Goal: Information Seeking & Learning: Learn about a topic

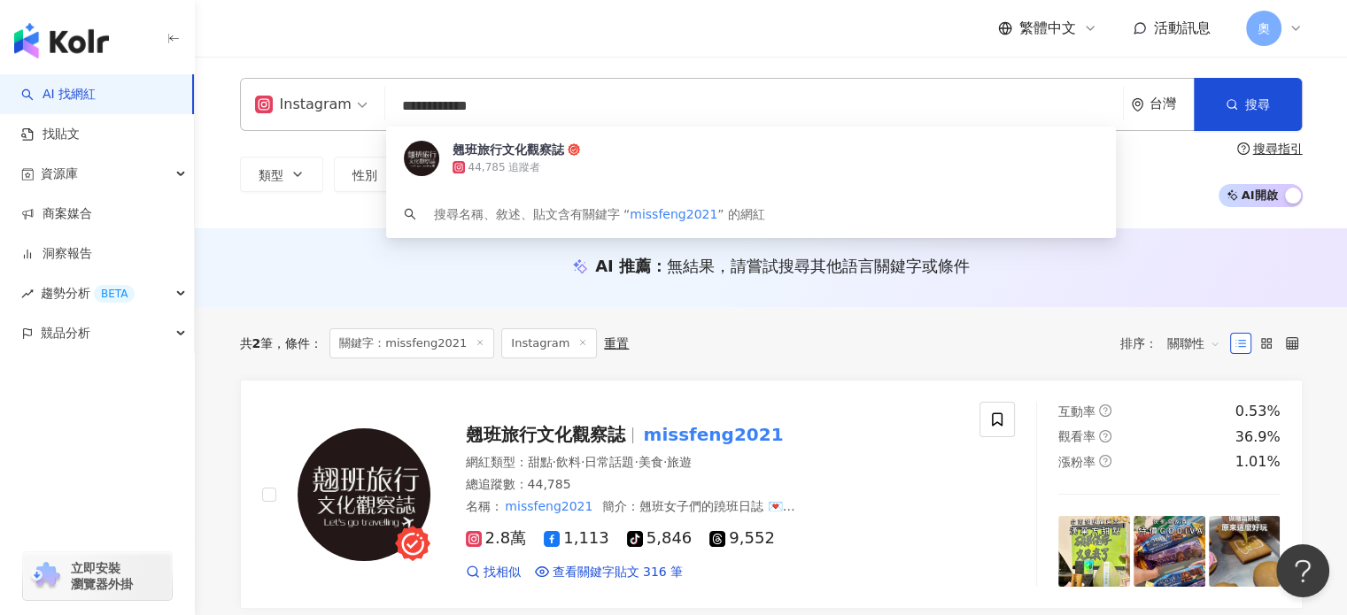
drag, startPoint x: 513, startPoint y: 120, endPoint x: 372, endPoint y: 120, distance: 140.8
click at [372, 120] on div "**********" at bounding box center [771, 104] width 1063 height 53
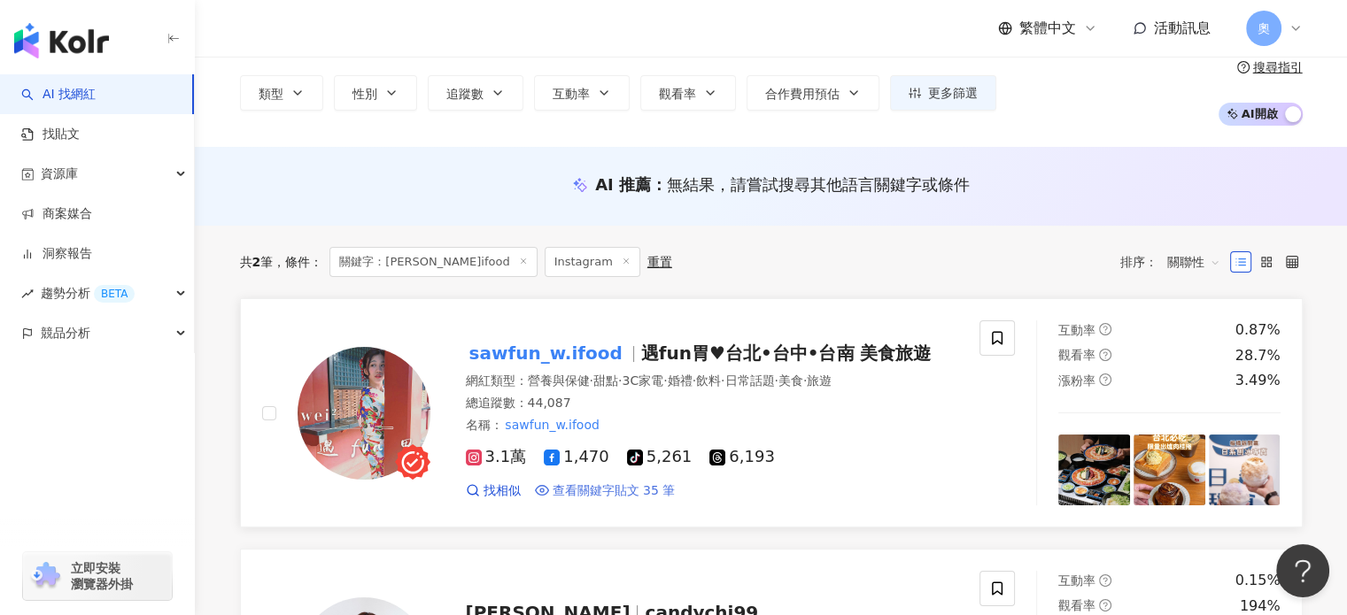
scroll to position [177, 0]
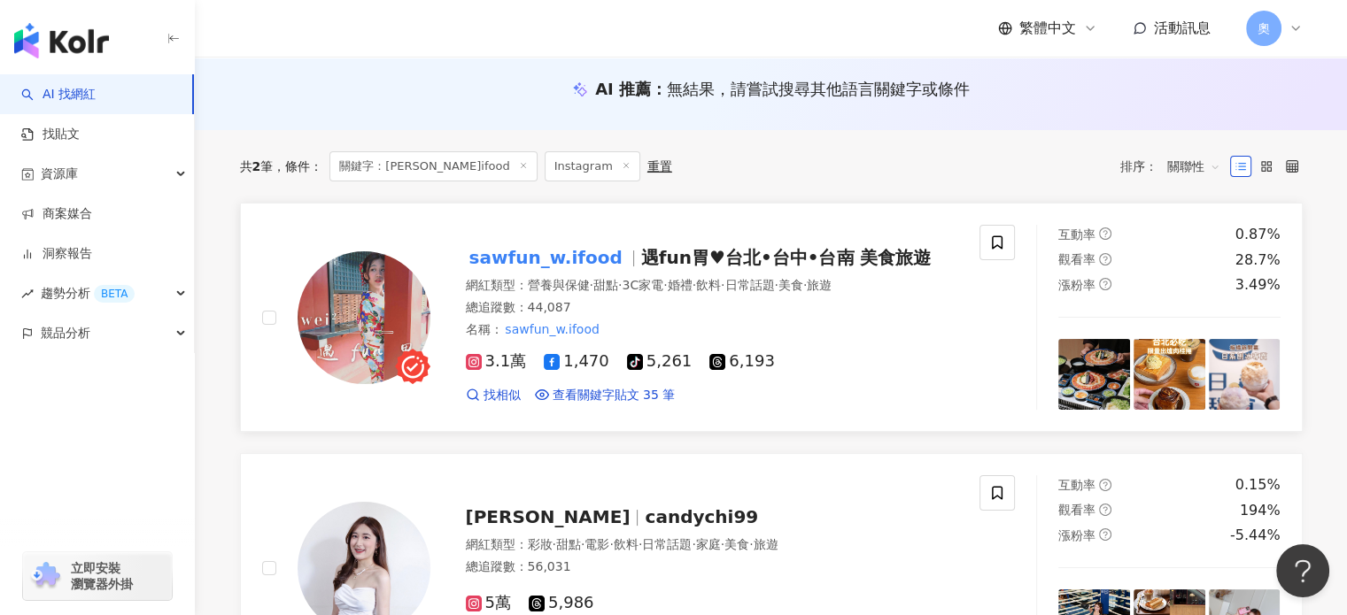
click at [346, 297] on img at bounding box center [364, 317] width 133 height 133
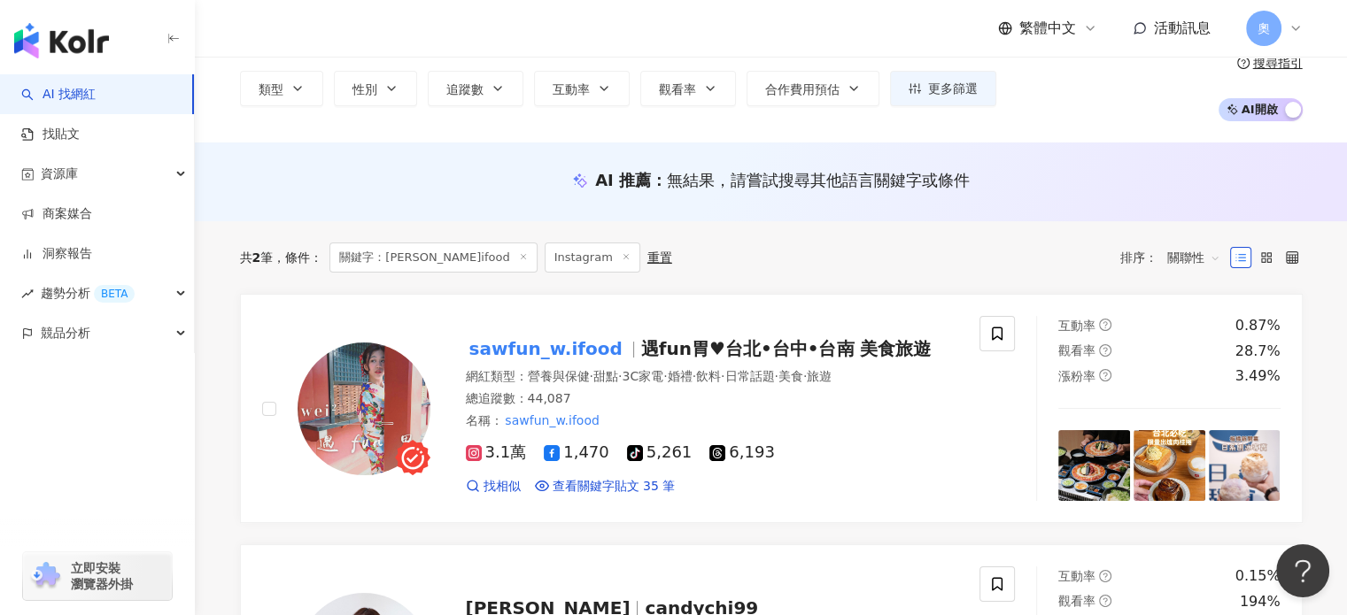
scroll to position [0, 0]
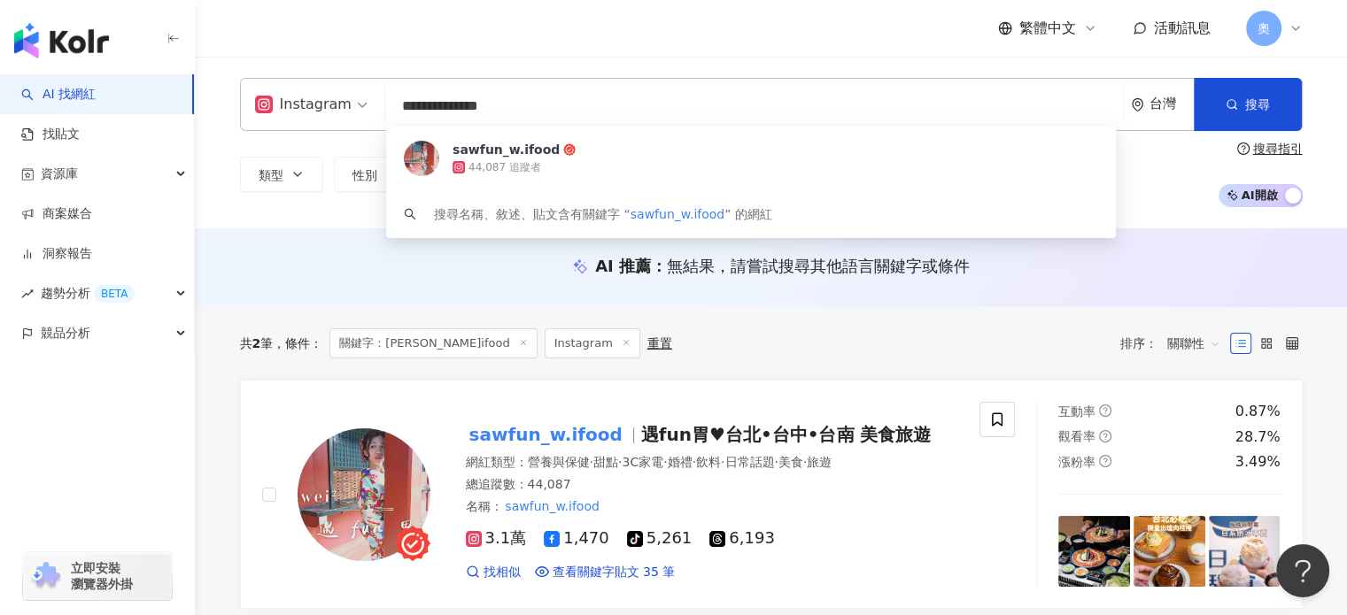
drag, startPoint x: 581, startPoint y: 109, endPoint x: 366, endPoint y: 110, distance: 215.2
click at [366, 110] on div "**********" at bounding box center [771, 104] width 1063 height 53
paste input "search"
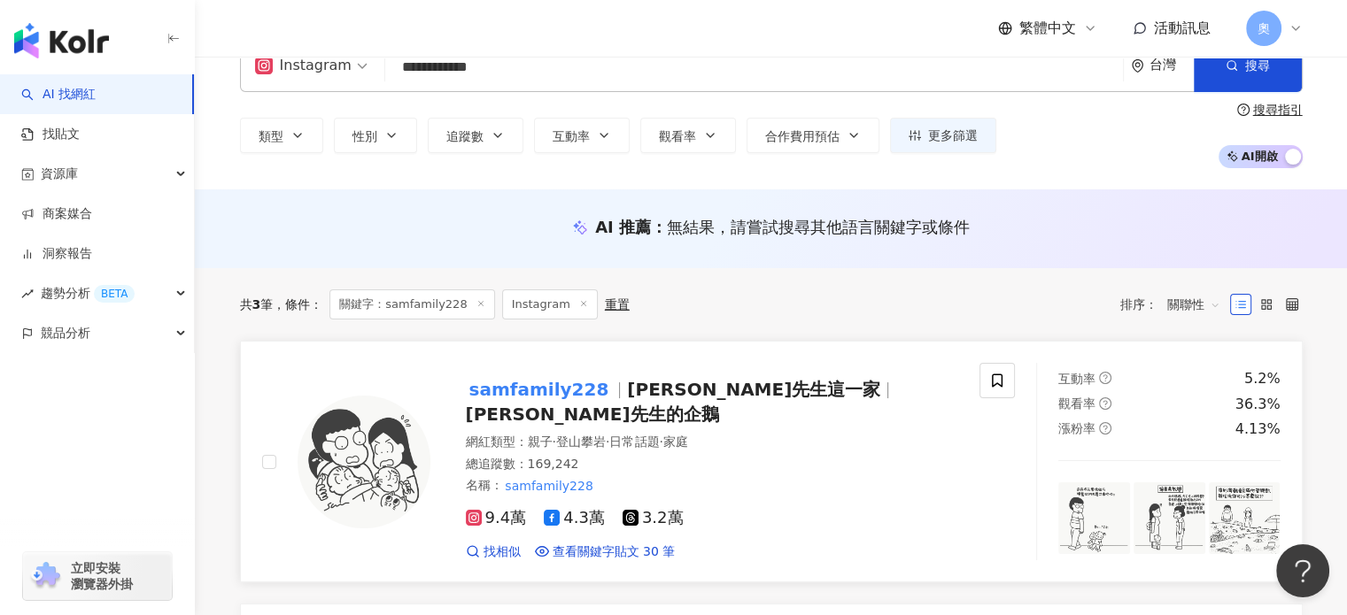
scroll to position [177, 0]
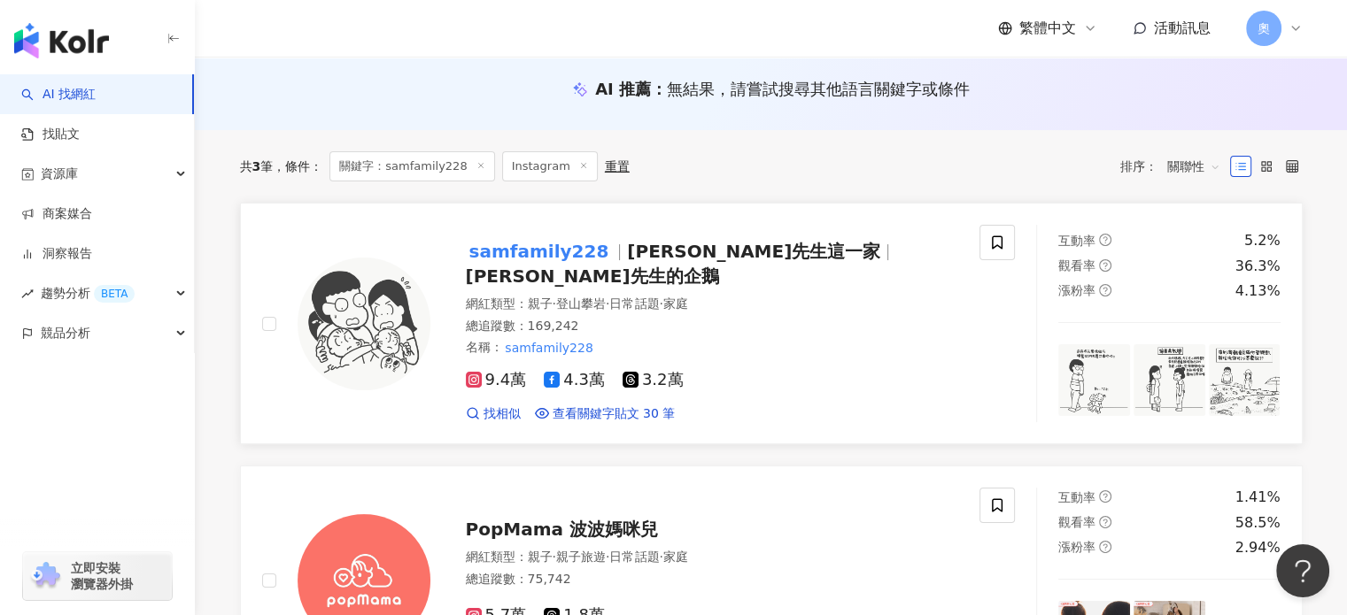
click at [578, 253] on mark "samfamily228" at bounding box center [539, 251] width 147 height 28
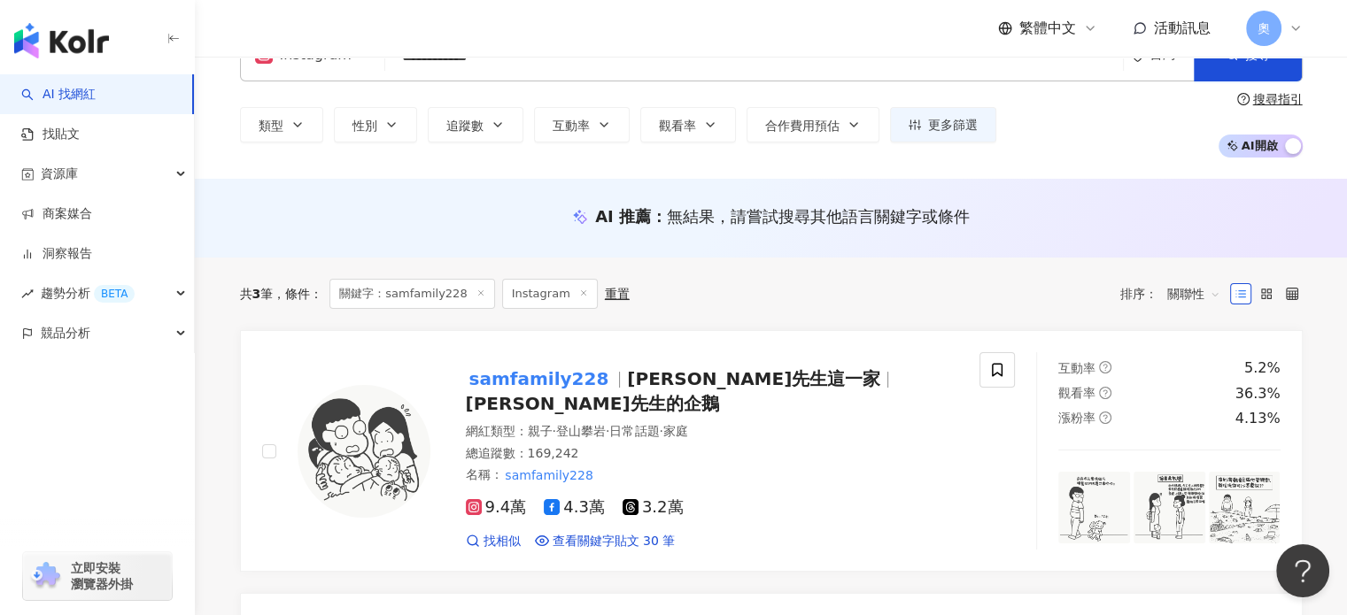
scroll to position [0, 0]
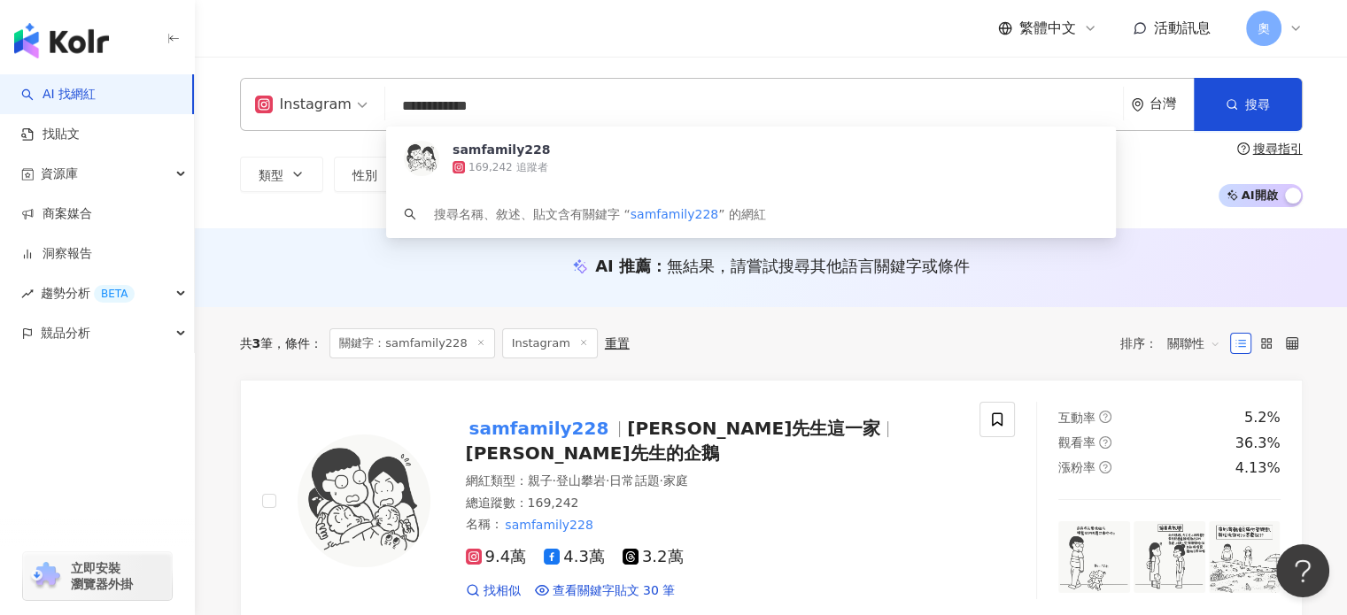
drag, startPoint x: 543, startPoint y: 120, endPoint x: 290, endPoint y: 108, distance: 253.5
click at [290, 108] on div "**********" at bounding box center [771, 104] width 1063 height 53
paste input "search"
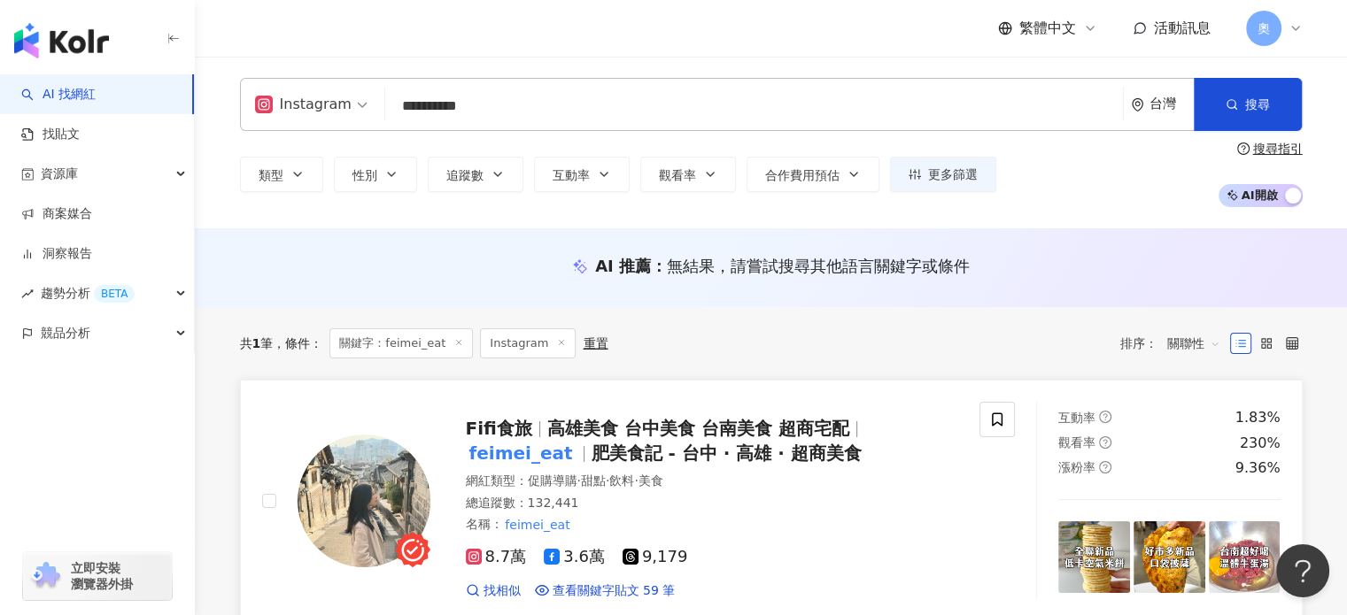
click at [361, 483] on img at bounding box center [364, 501] width 133 height 133
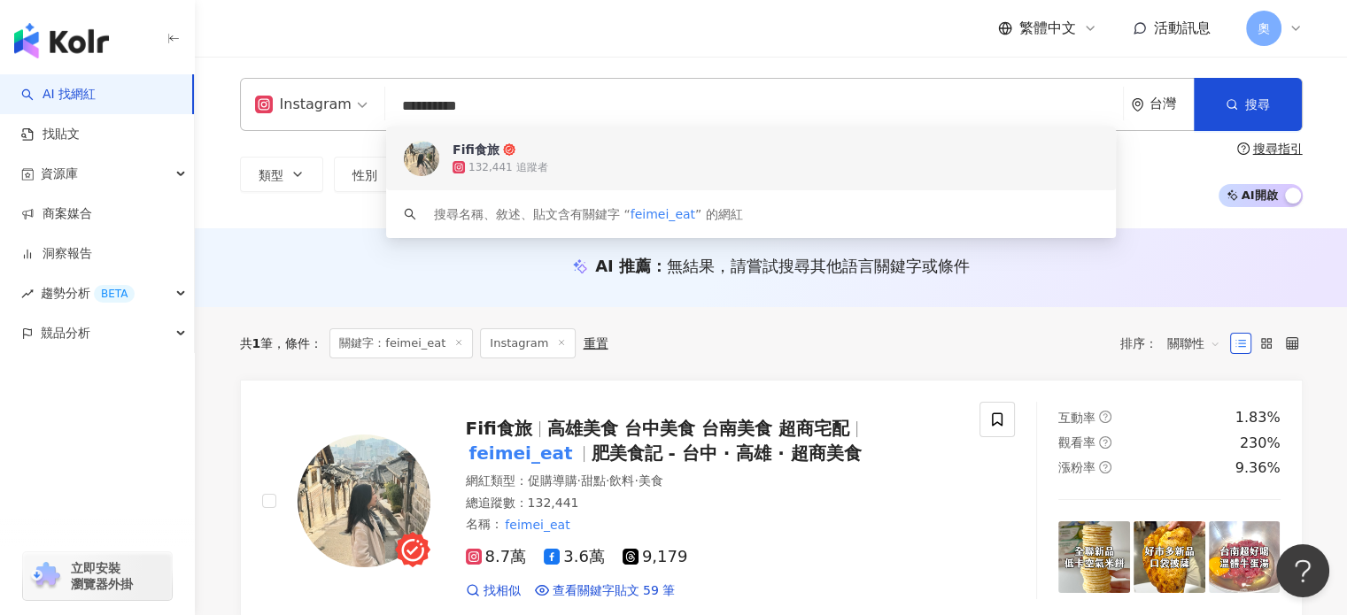
drag, startPoint x: 530, startPoint y: 108, endPoint x: 259, endPoint y: 112, distance: 271.0
click at [259, 112] on div "**********" at bounding box center [771, 104] width 1063 height 53
paste input "search"
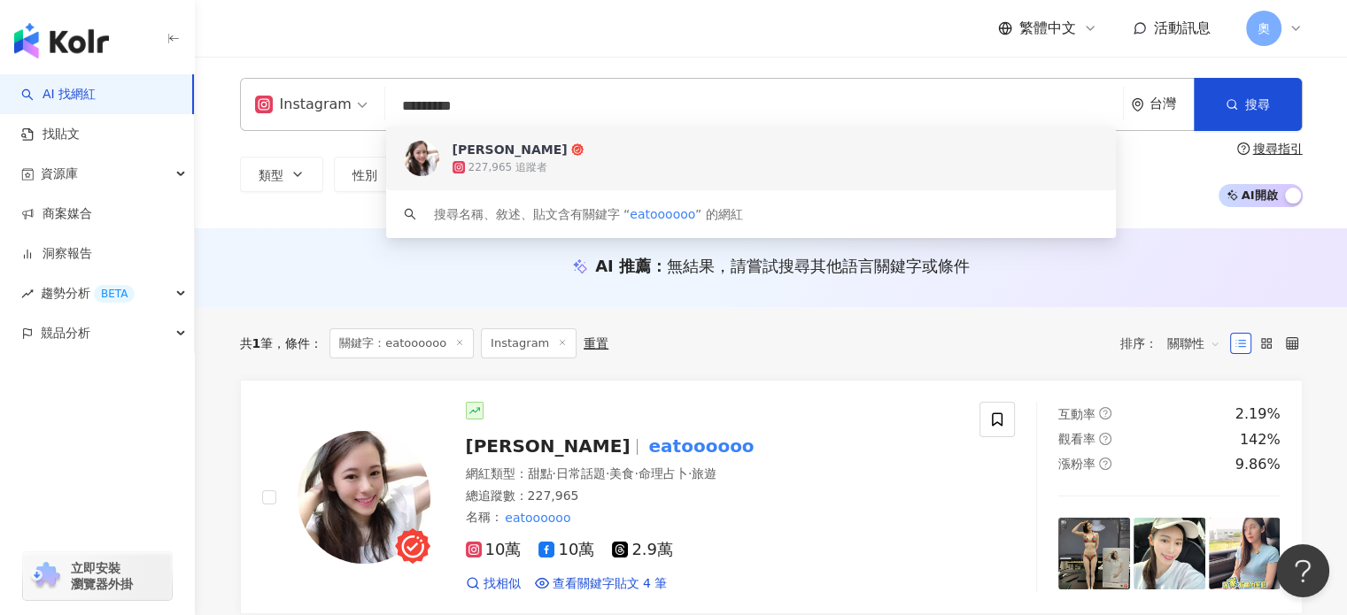
scroll to position [266, 0]
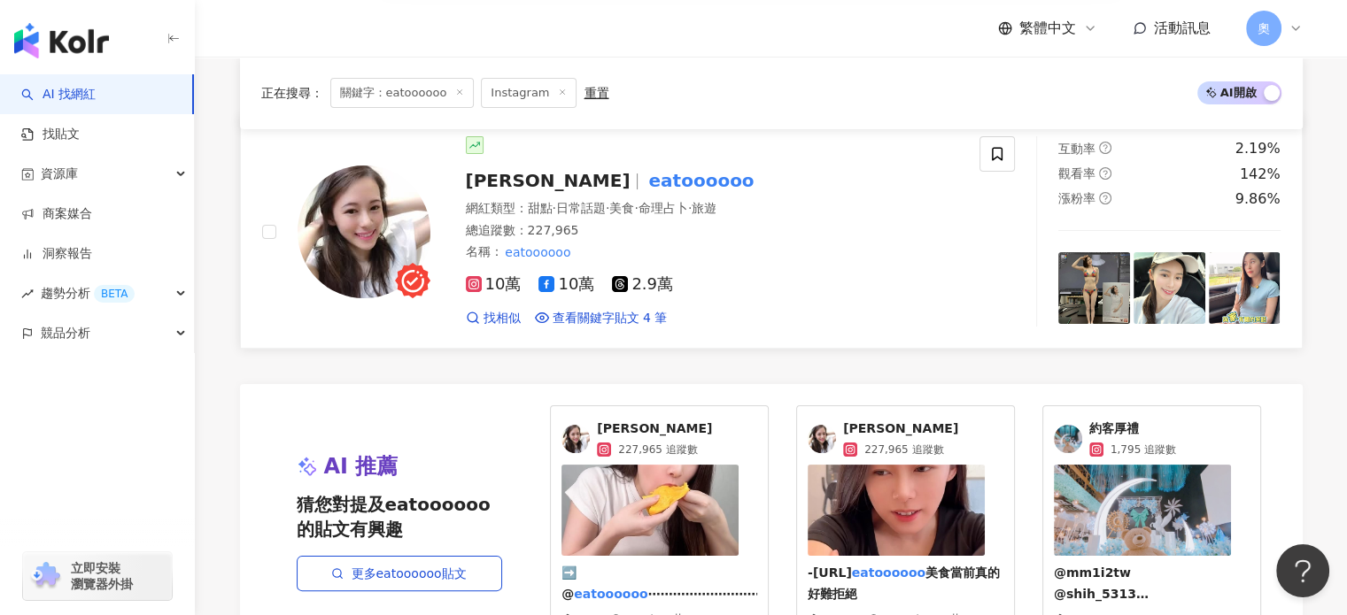
type input "*********"
drag, startPoint x: 340, startPoint y: 240, endPoint x: 361, endPoint y: 218, distance: 30.7
click at [340, 240] on img at bounding box center [364, 232] width 133 height 133
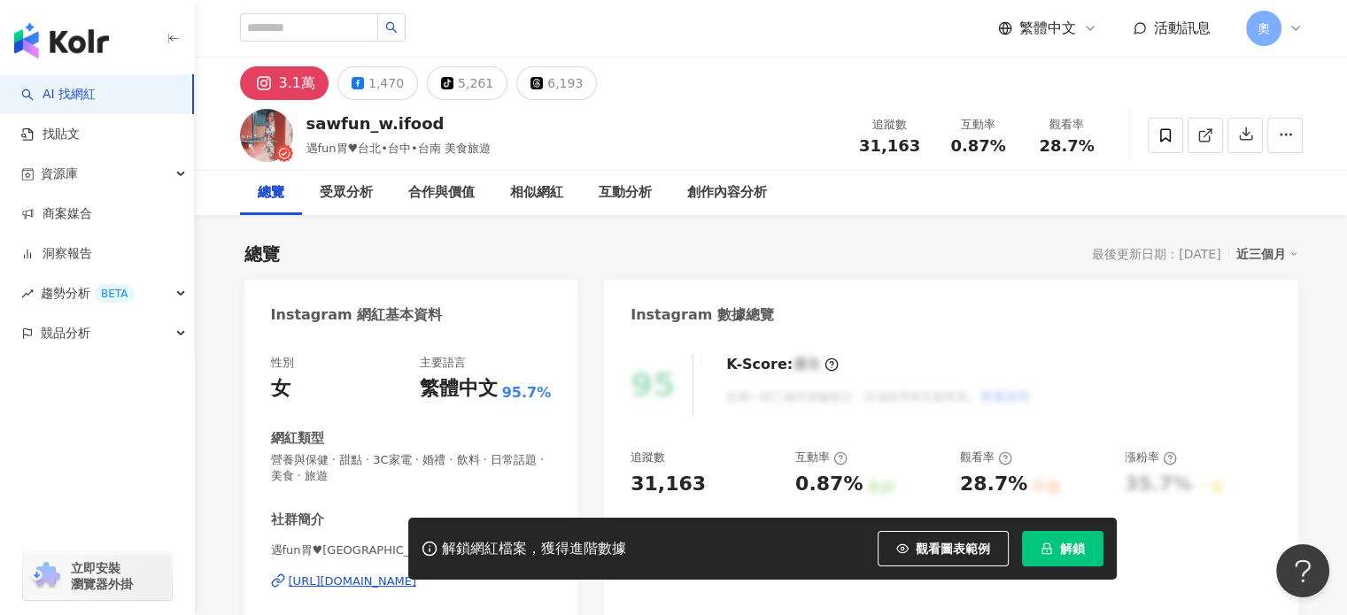
click at [1070, 546] on span "解鎖" at bounding box center [1072, 549] width 25 height 14
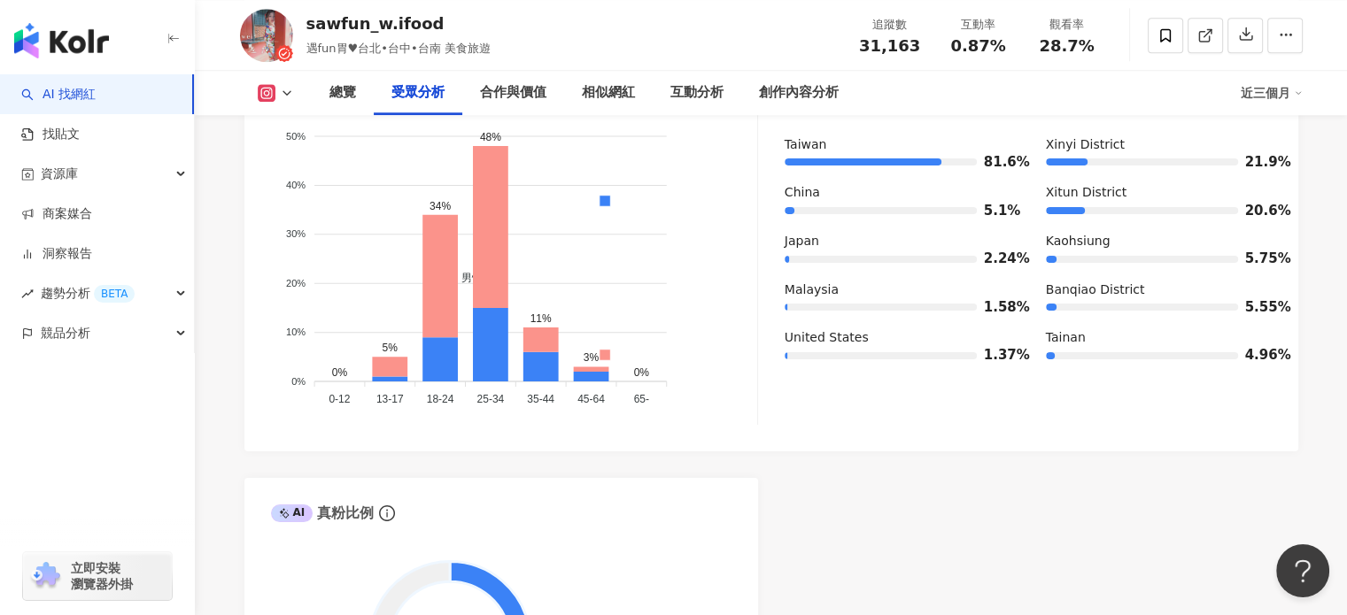
scroll to position [1594, 0]
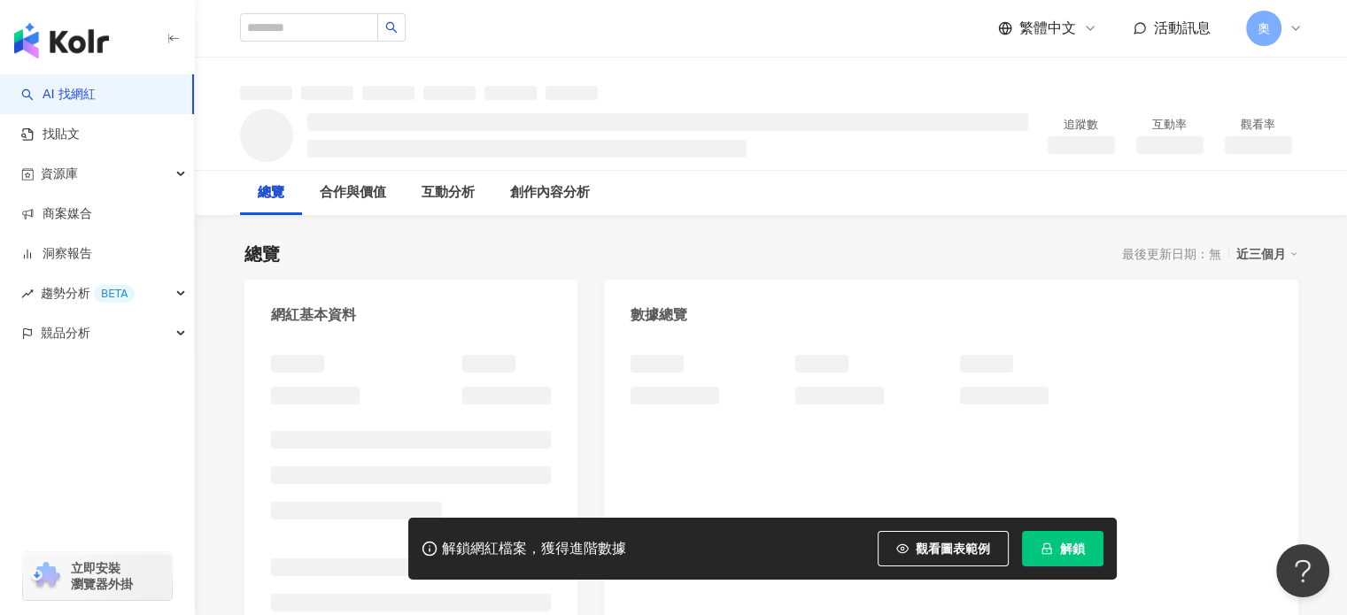
click at [1075, 537] on button "解鎖" at bounding box center [1062, 548] width 81 height 35
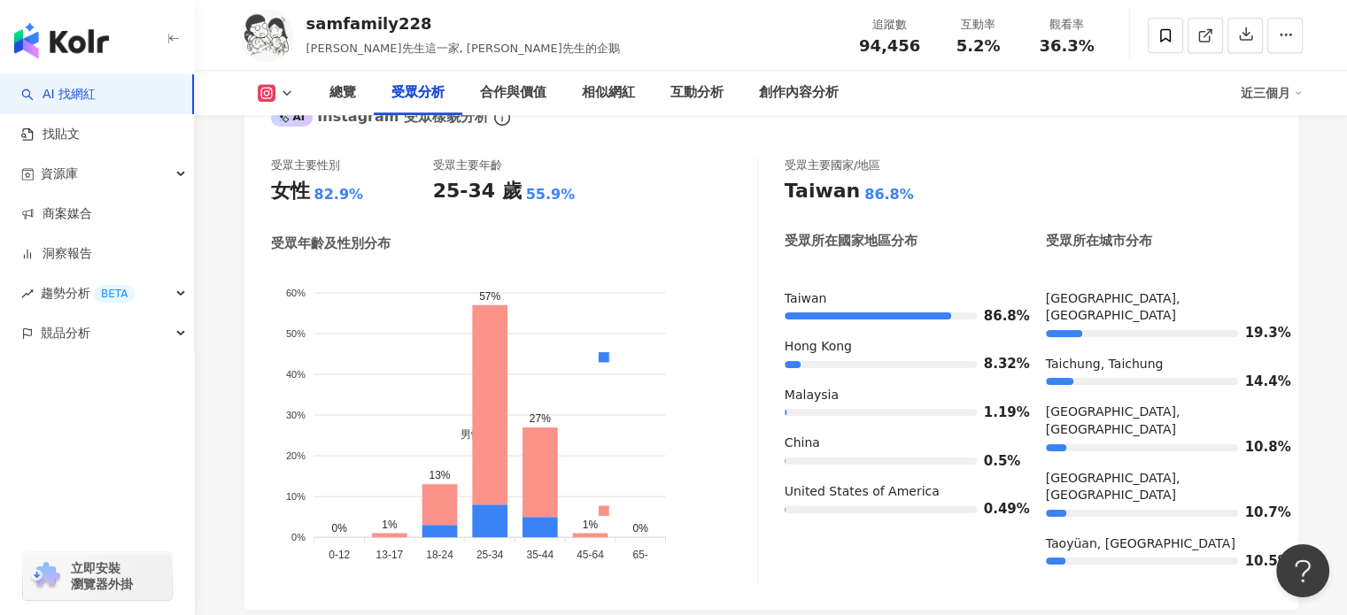
scroll to position [1562, 0]
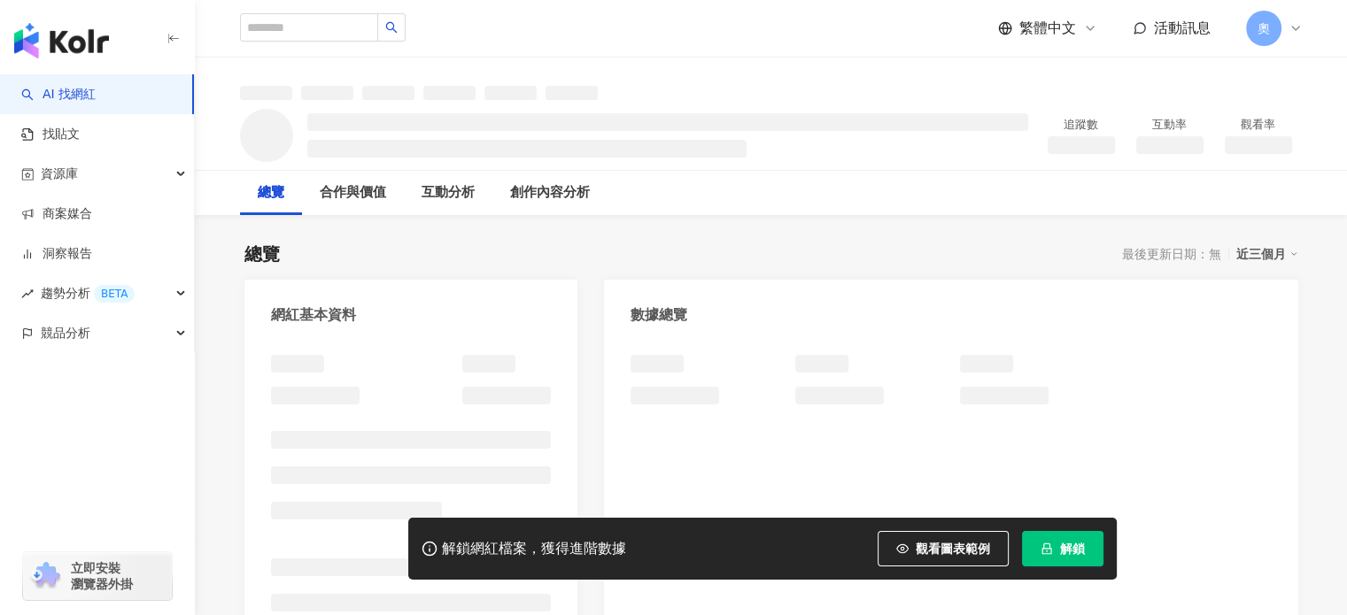
click at [1060, 549] on span "解鎖" at bounding box center [1072, 549] width 25 height 14
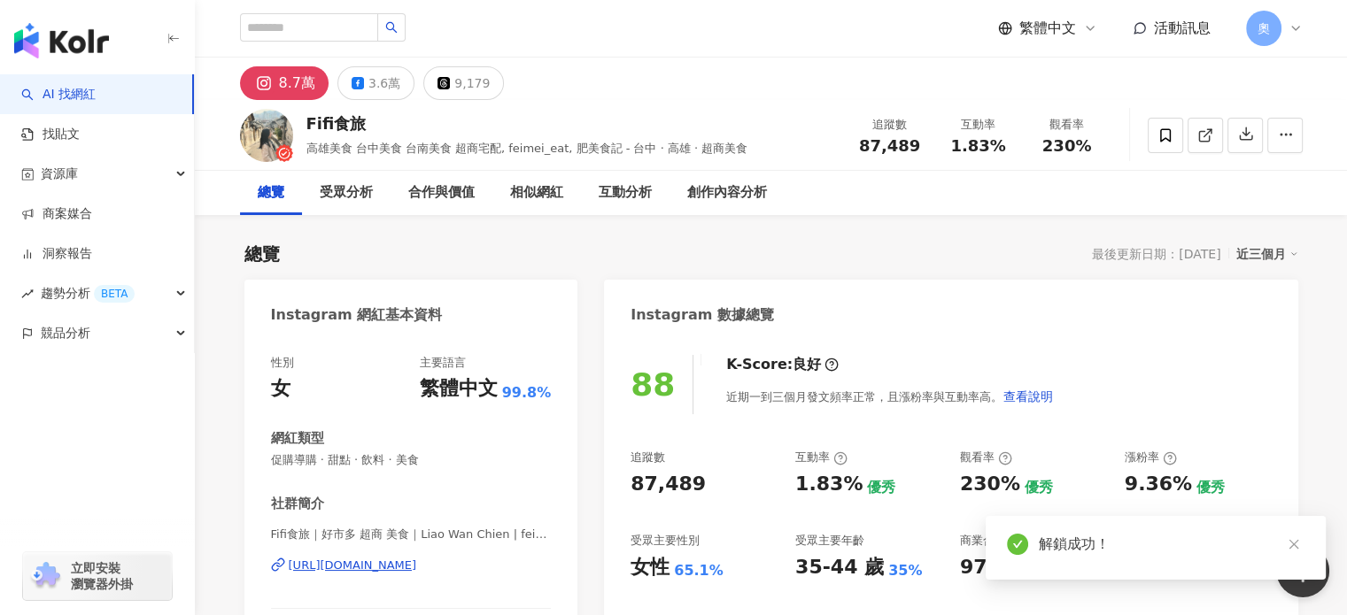
click at [1288, 548] on icon "close" at bounding box center [1293, 544] width 12 height 12
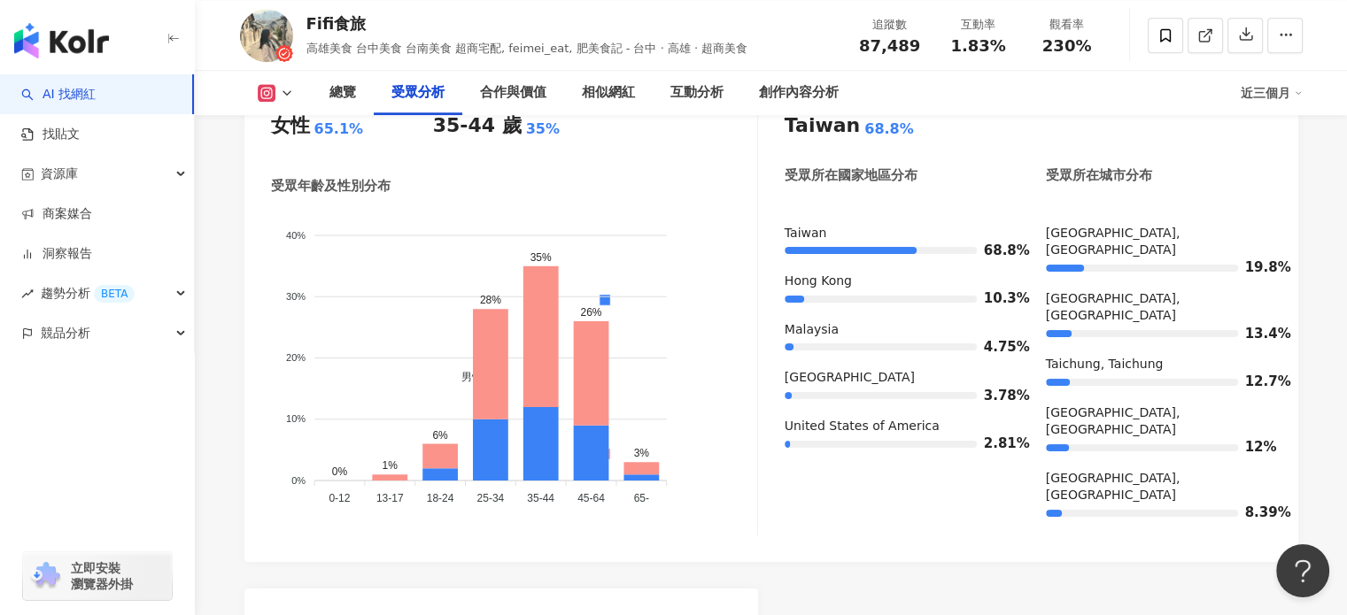
scroll to position [1625, 0]
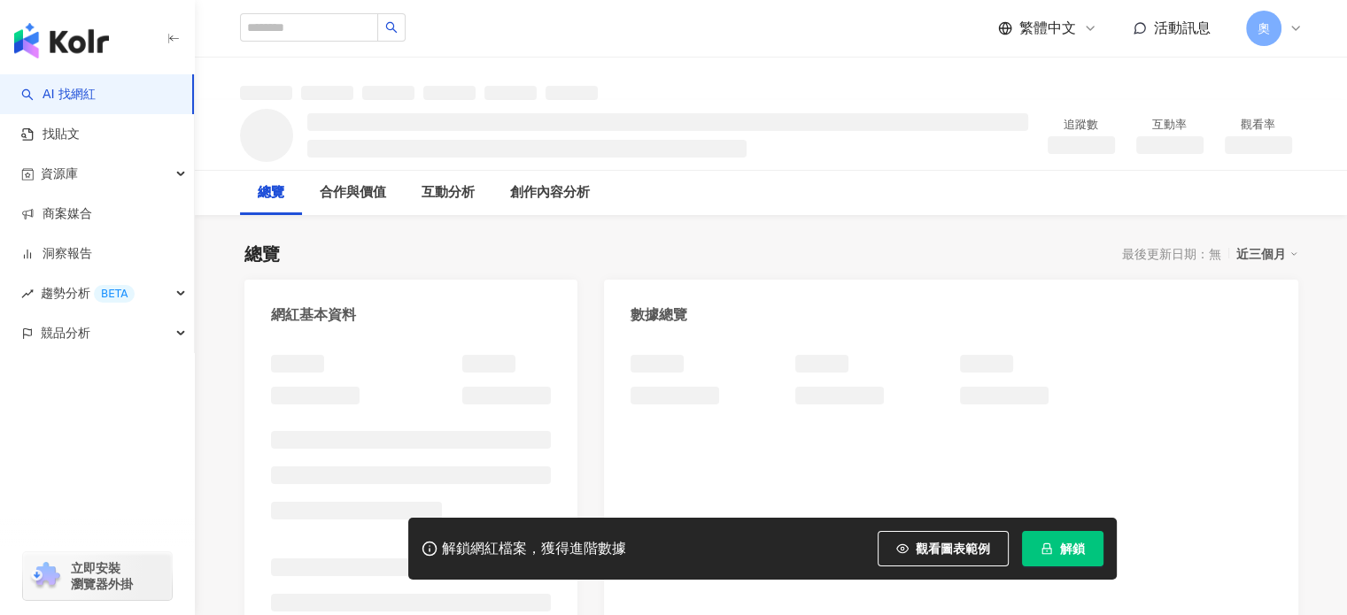
click at [1078, 555] on span "解鎖" at bounding box center [1072, 549] width 25 height 14
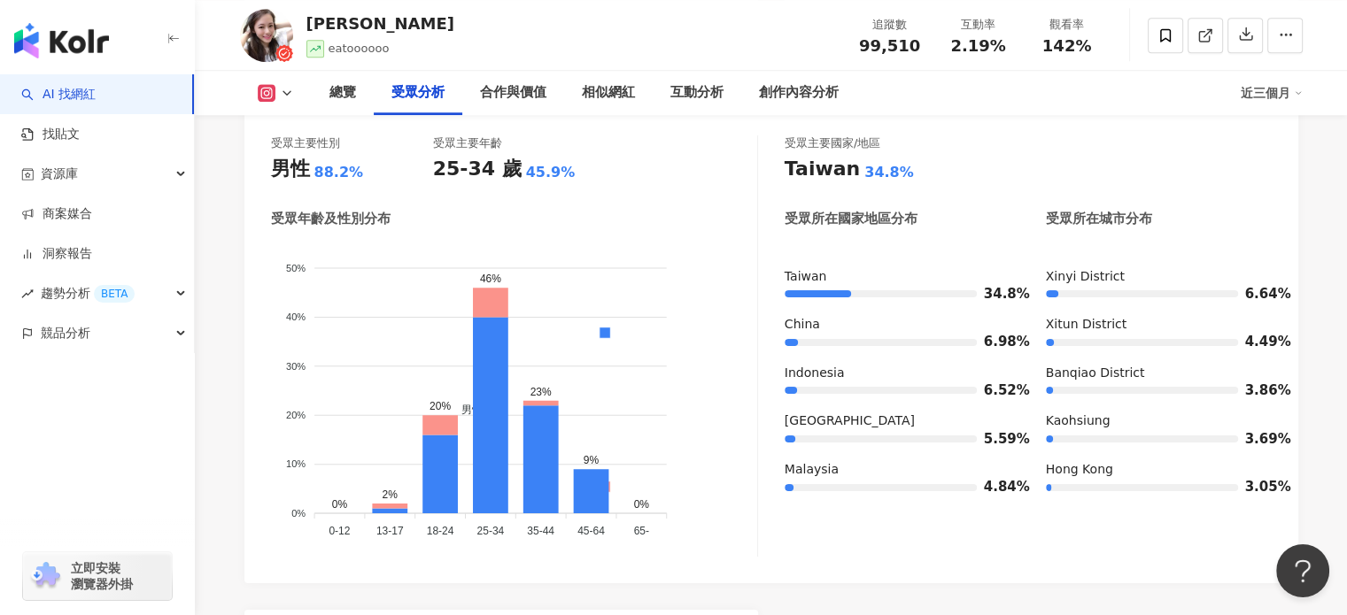
scroll to position [1606, 0]
